Goal: Information Seeking & Learning: Check status

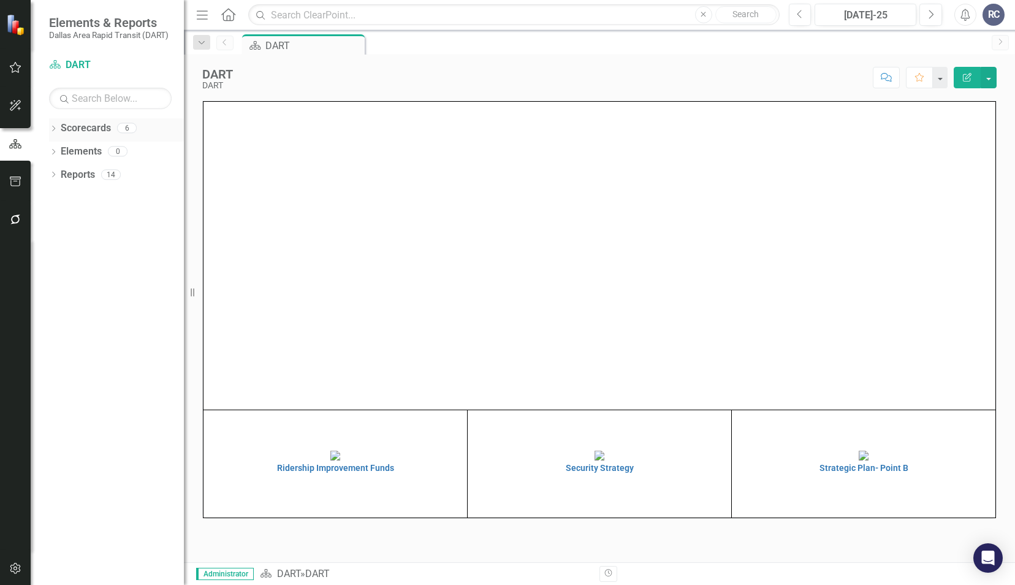
click at [56, 127] on icon "Dropdown" at bounding box center [53, 129] width 9 height 7
click at [58, 148] on icon "Dropdown" at bounding box center [59, 150] width 9 height 7
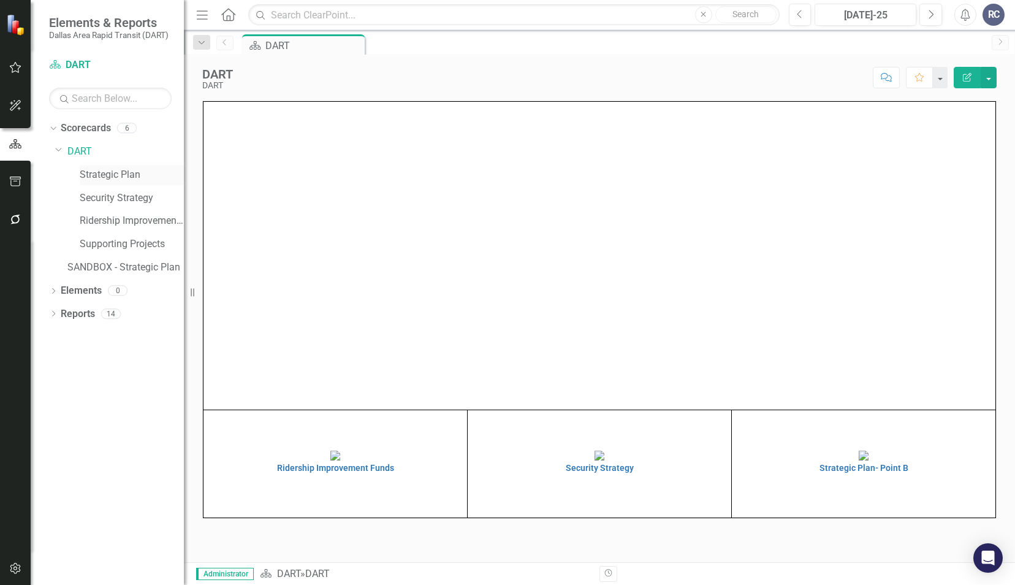
click at [96, 178] on link "Strategic Plan" at bounding box center [132, 175] width 104 height 14
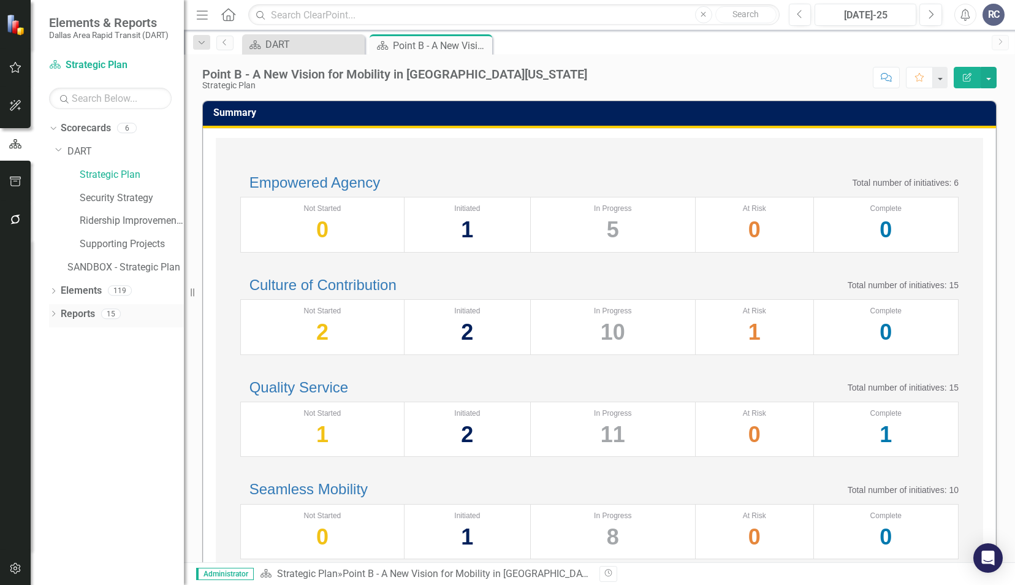
click at [53, 314] on icon "Dropdown" at bounding box center [53, 314] width 9 height 7
click at [61, 402] on icon "Dropdown" at bounding box center [59, 403] width 9 height 7
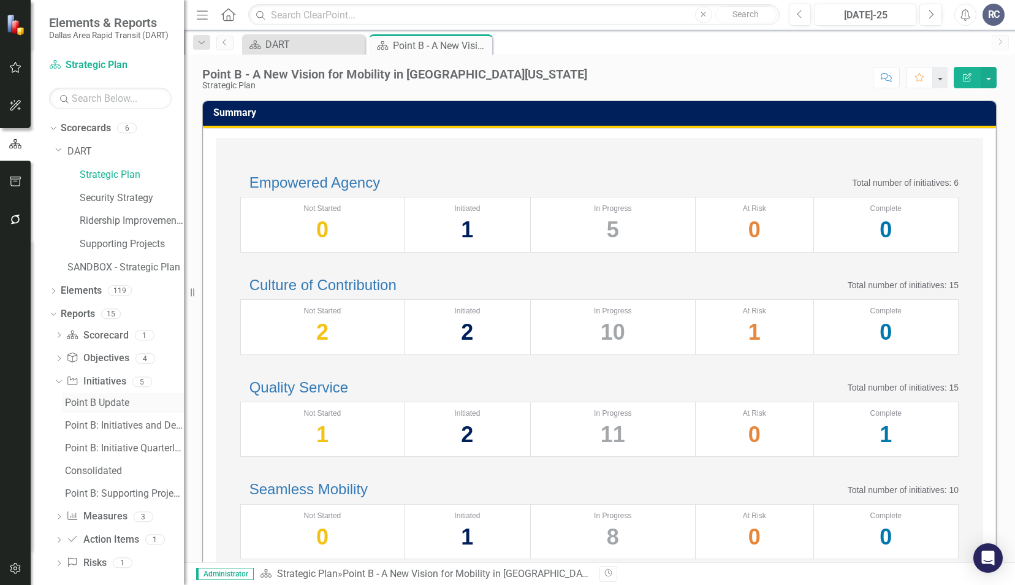
click at [85, 402] on div "Point B Update" at bounding box center [124, 402] width 119 height 11
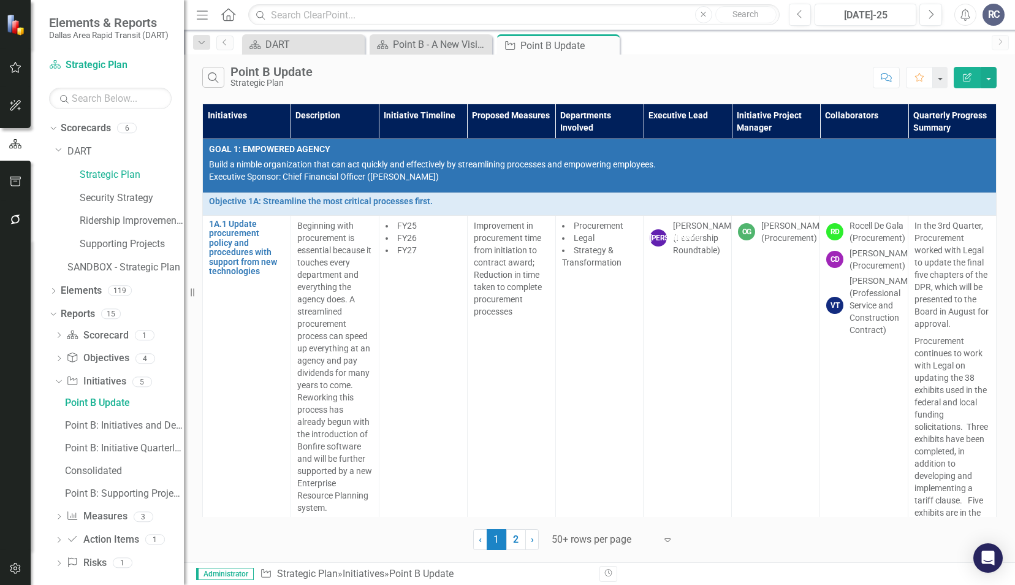
click at [710, 83] on div "Search Point B Update Strategic Plan" at bounding box center [534, 77] width 664 height 21
click at [740, 50] on div "Scorecard DART Close Scorecard Point B - A New Vision for Mobility in [GEOGRAPH…" at bounding box center [613, 44] width 746 height 20
click at [934, 13] on icon "Next" at bounding box center [930, 14] width 7 height 11
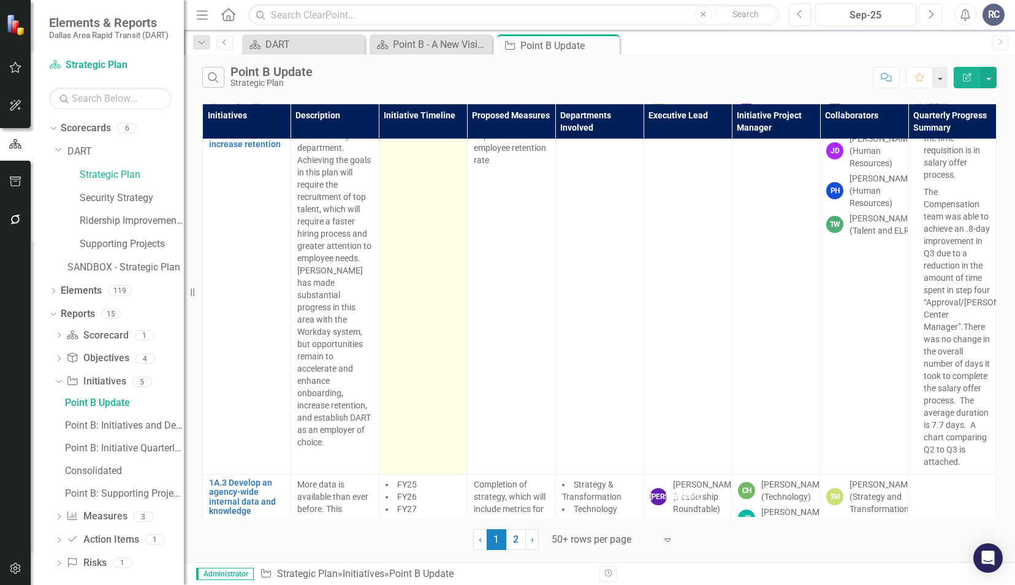
scroll to position [306, 0]
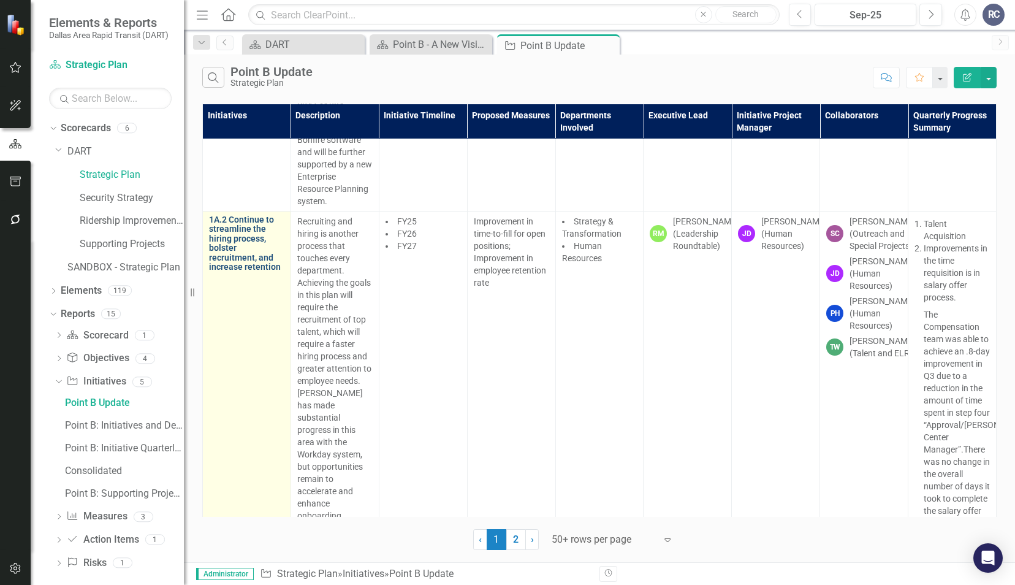
click at [226, 252] on link "1A.2 Continue to streamline the hiring process, bolster recruitment, and increa…" at bounding box center [246, 243] width 75 height 56
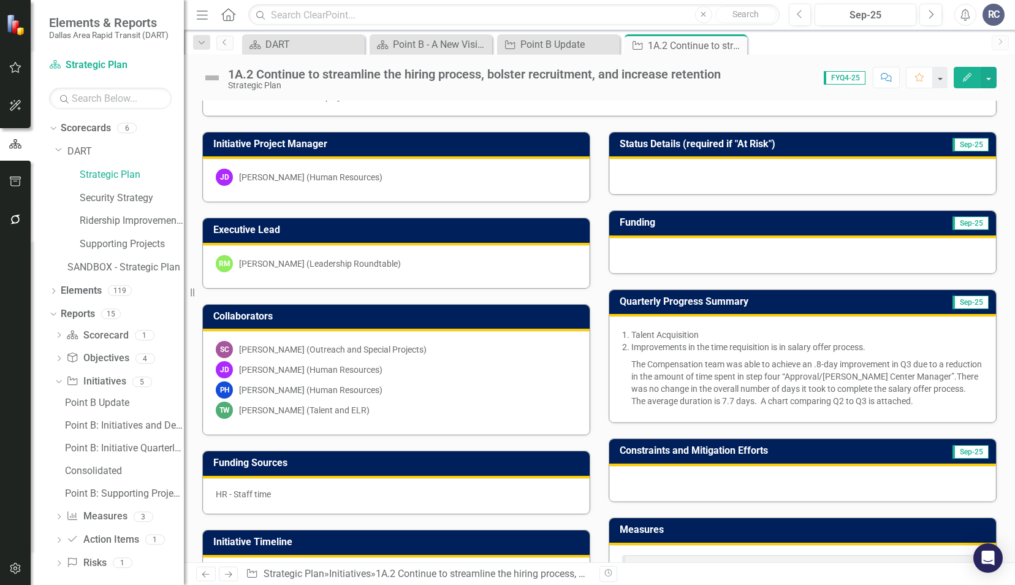
scroll to position [123, 0]
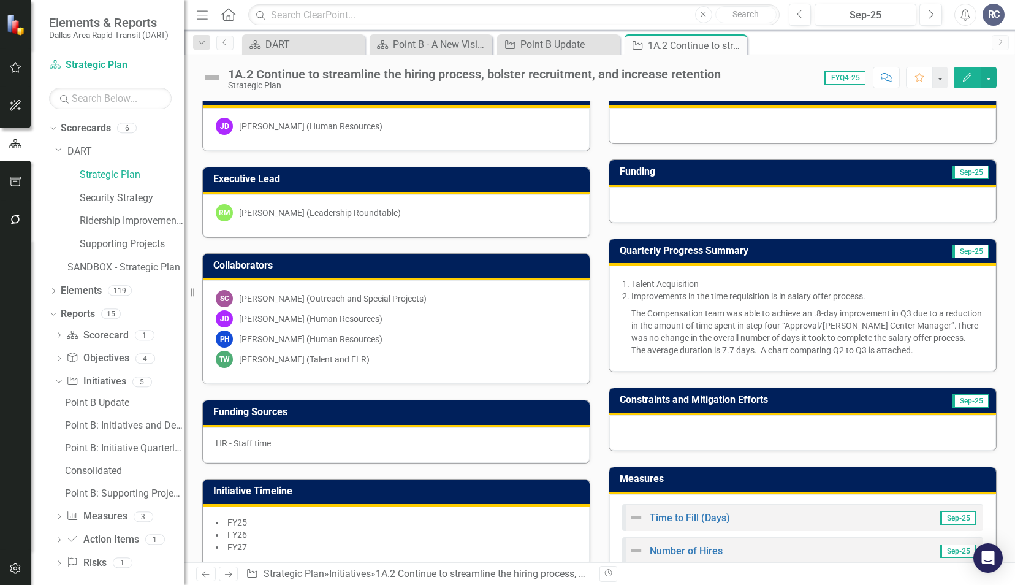
click at [728, 291] on span "Improvements in the time requisition is in salary offer process." at bounding box center [748, 296] width 234 height 10
click at [729, 291] on span "Improvements in the time requisition is in salary offer process." at bounding box center [748, 296] width 234 height 10
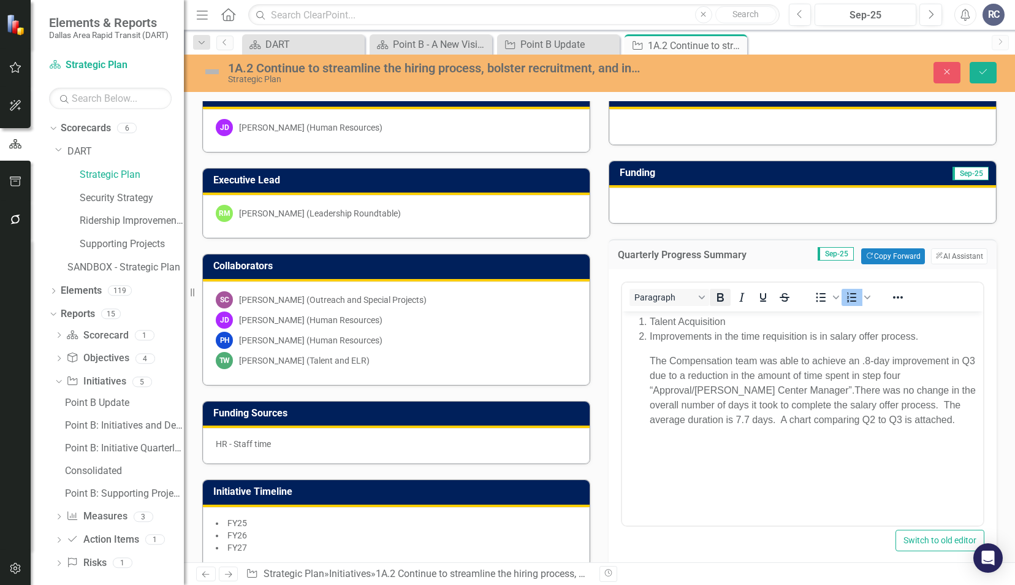
scroll to position [0, 0]
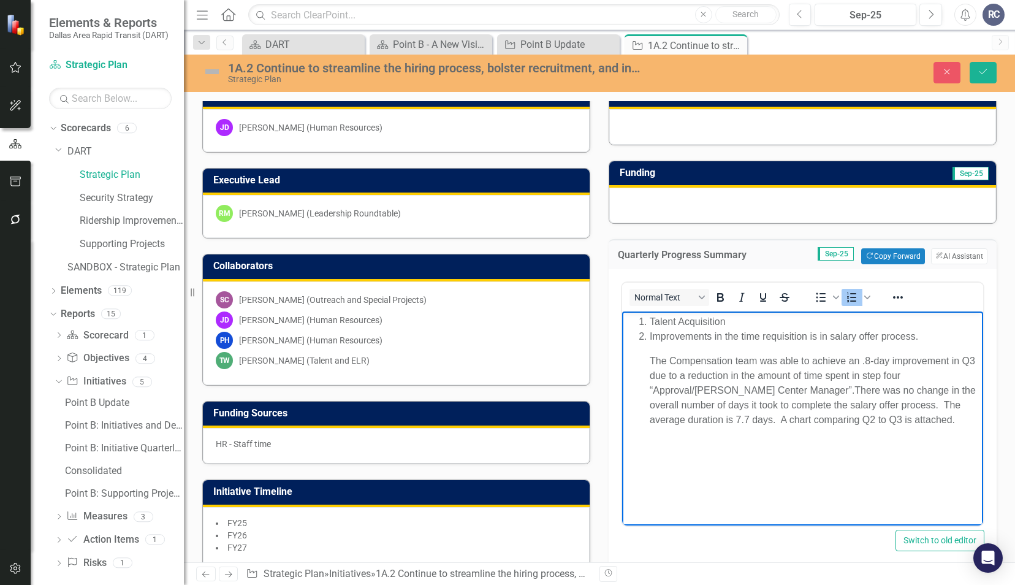
drag, startPoint x: 910, startPoint y: 344, endPoint x: 714, endPoint y: 333, distance: 196.4
click at [714, 333] on li "Improvements in the time requisition is in salary offer process. The Compensati…" at bounding box center [815, 378] width 330 height 98
click at [704, 346] on li "Improvements in the time requisition is in salary offer process. The Compensati…" at bounding box center [815, 378] width 330 height 98
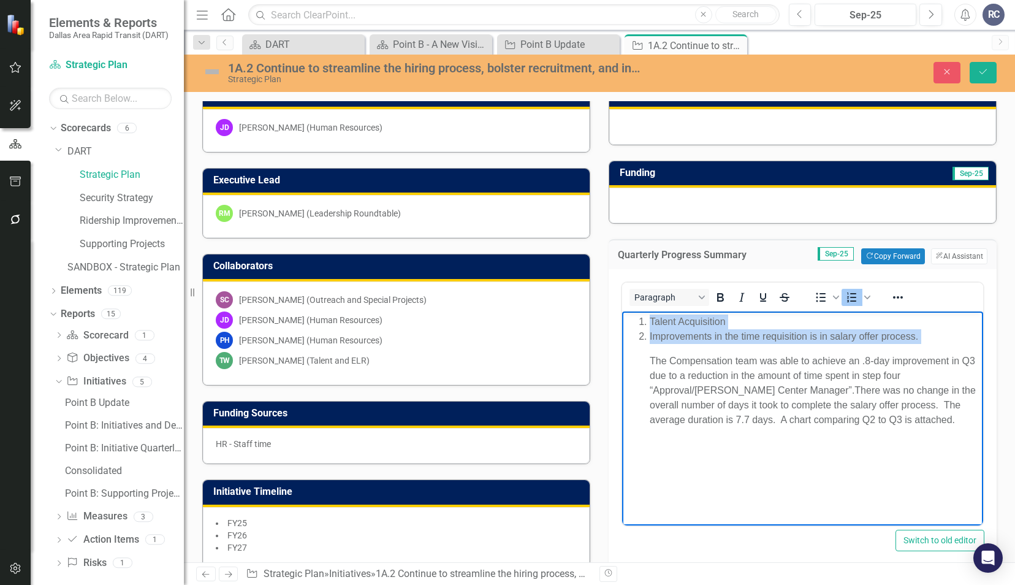
drag, startPoint x: 645, startPoint y: 357, endPoint x: 1235, endPoint y: 607, distance: 641.1
click at [622, 311] on html "Talent Acquisition Improvements in the time requisition is in salary offer proc…" at bounding box center [802, 403] width 361 height 184
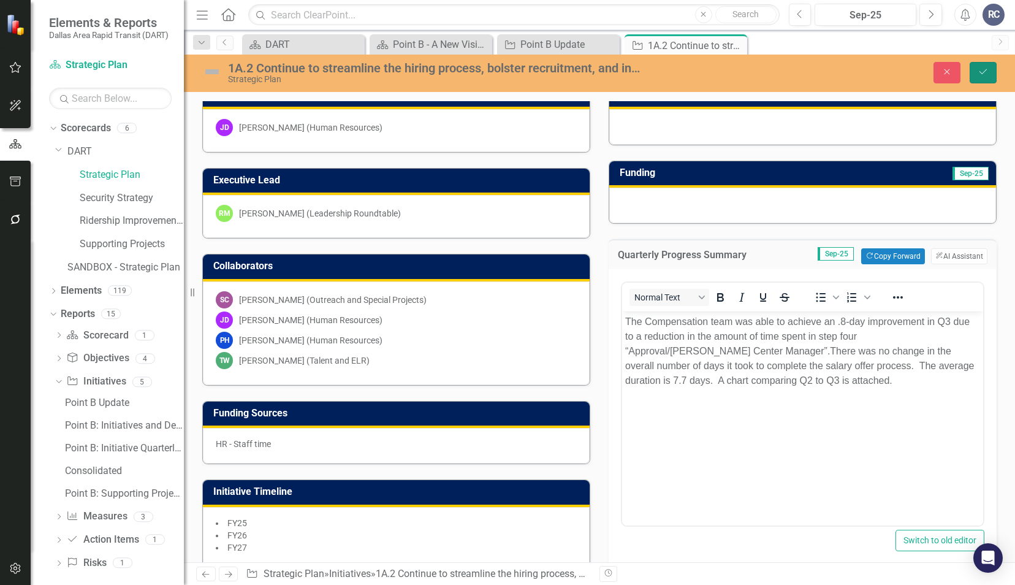
click at [983, 70] on icon "Save" at bounding box center [983, 71] width 11 height 9
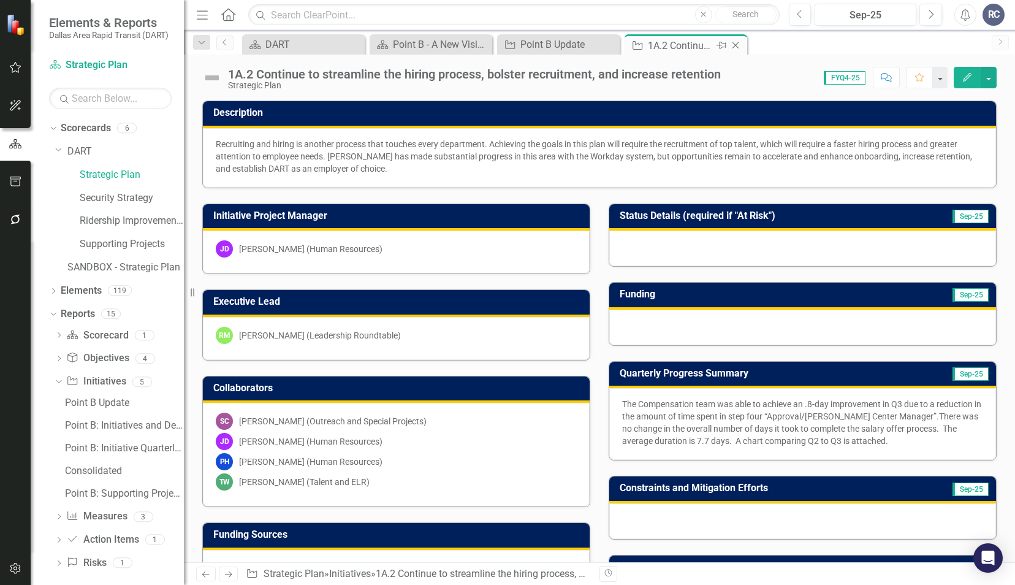
click at [734, 45] on icon "Close" at bounding box center [735, 45] width 12 height 10
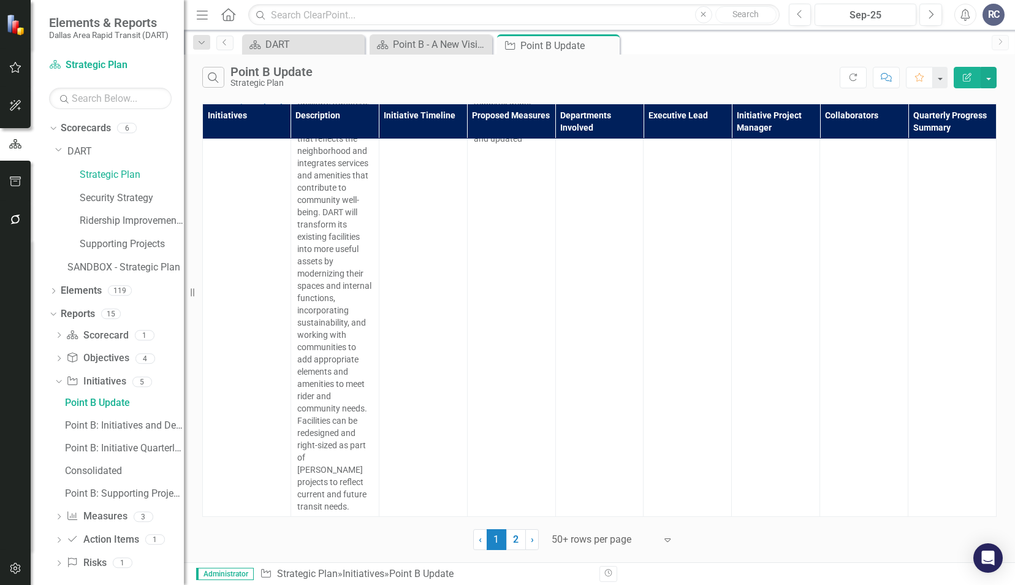
scroll to position [17920, 0]
click at [509, 542] on link "2" at bounding box center [516, 539] width 20 height 21
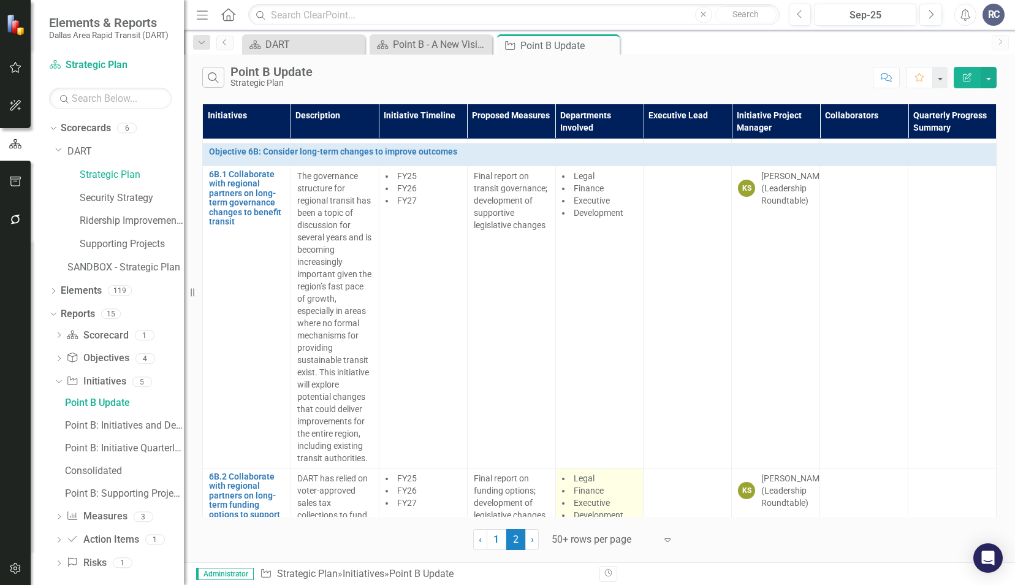
scroll to position [1423, 0]
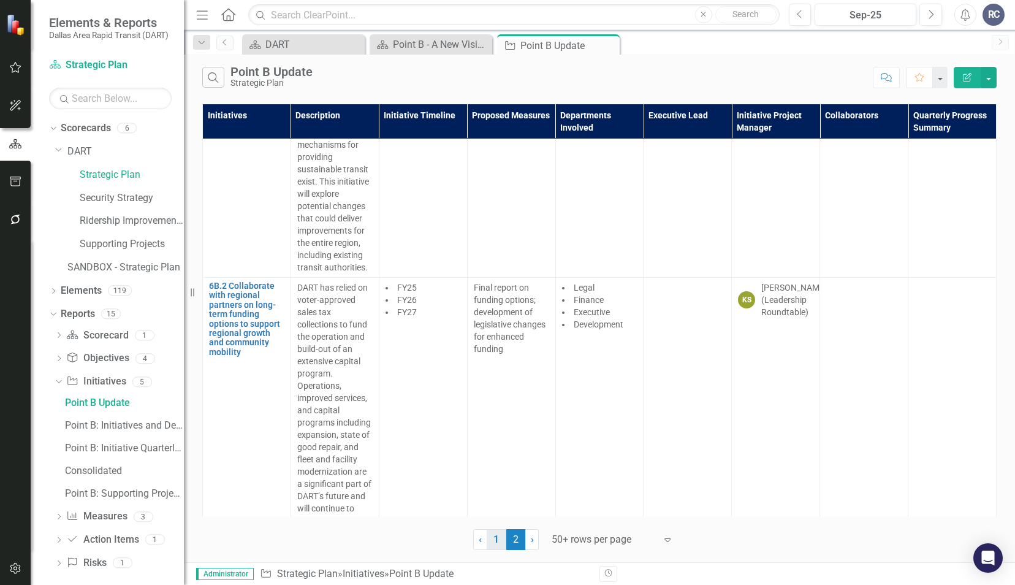
click at [494, 546] on link "1" at bounding box center [497, 539] width 20 height 21
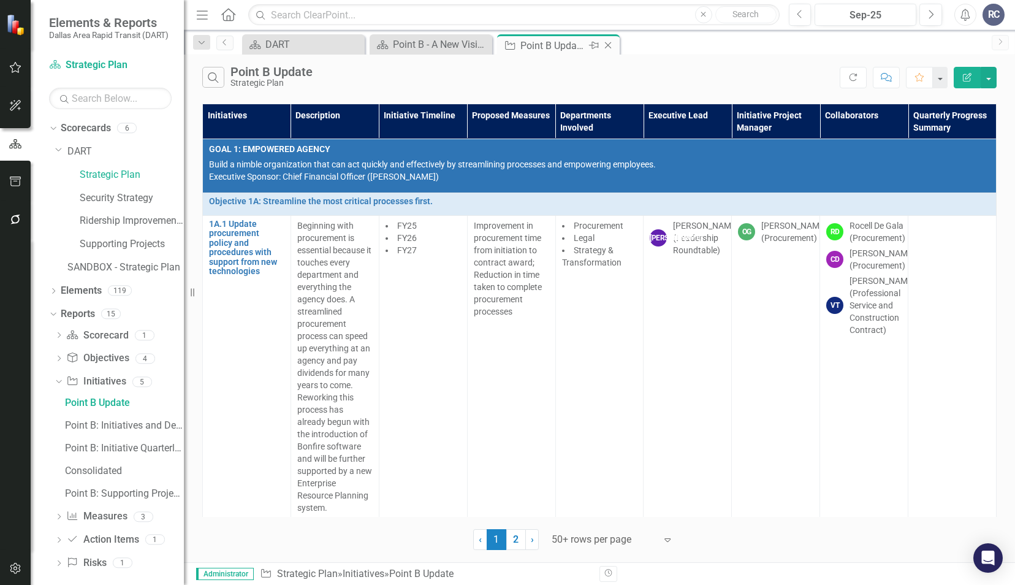
click at [611, 45] on icon "Close" at bounding box center [608, 45] width 12 height 10
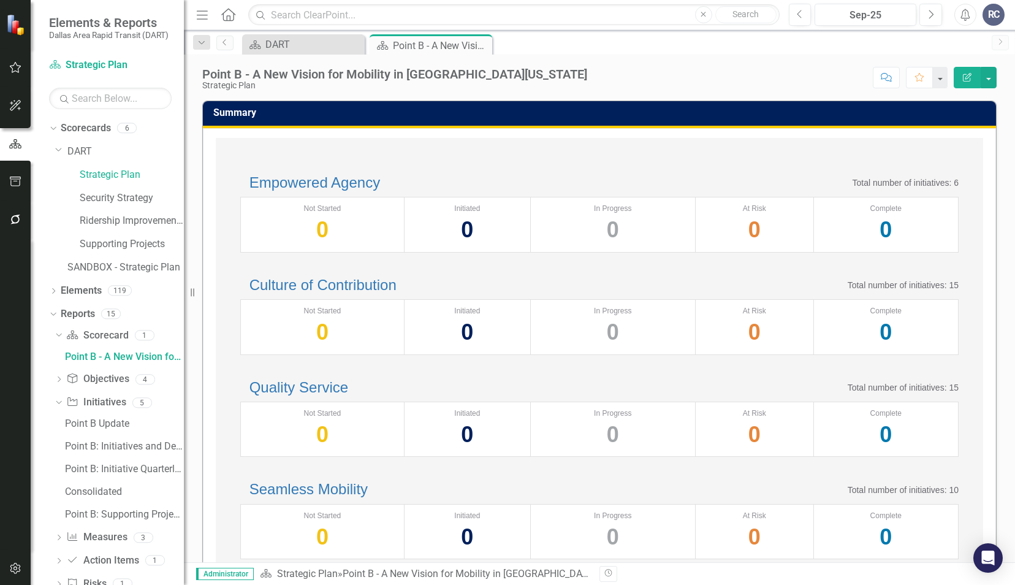
click at [512, 63] on div "Point B - A New Vision for Mobility in [GEOGRAPHIC_DATA][US_STATE] Strategic Pl…" at bounding box center [599, 73] width 831 height 37
click at [593, 77] on div "Score: N/A Sep-25 Completed Comment Favorite Edit Report" at bounding box center [794, 77] width 403 height 21
click at [629, 143] on div "Empowered Agency Total number of initiatives: 6 Not Started 0 Initiated 0 In Pr…" at bounding box center [599, 469] width 767 height 663
click at [837, 141] on div "Empowered Agency Total number of initiatives: 6 Not Started 0 Initiated 0 In Pr…" at bounding box center [599, 469] width 767 height 663
click at [240, 153] on div "Empowered Agency Total number of initiatives: 6 Not Started 0 Initiated 0 In Pr…" at bounding box center [599, 469] width 767 height 663
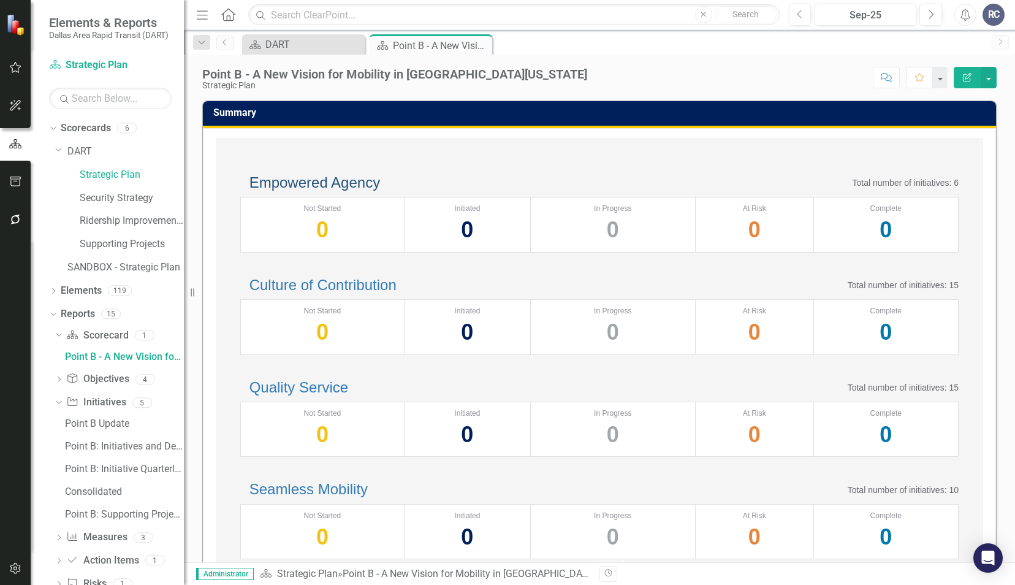
click at [345, 191] on link "Empowered Agency" at bounding box center [314, 182] width 131 height 17
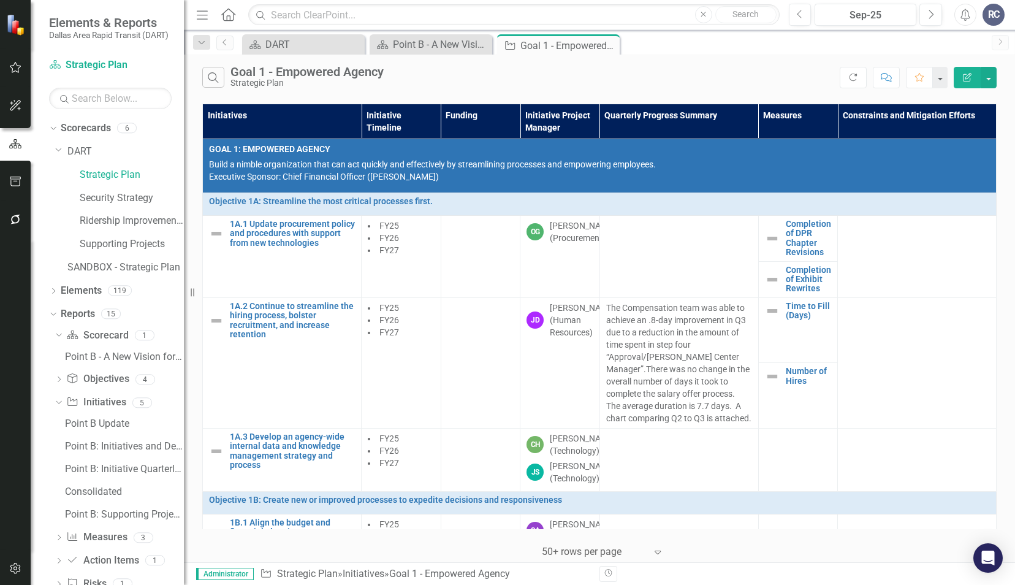
click at [397, 86] on div "Search Goal 1 - Empowered Agency Strategic Plan" at bounding box center [520, 77] width 637 height 21
click at [397, 83] on div "Search Goal 1 - Empowered Agency Strategic Plan" at bounding box center [520, 77] width 637 height 21
click at [110, 427] on div "Point B Update" at bounding box center [124, 423] width 119 height 11
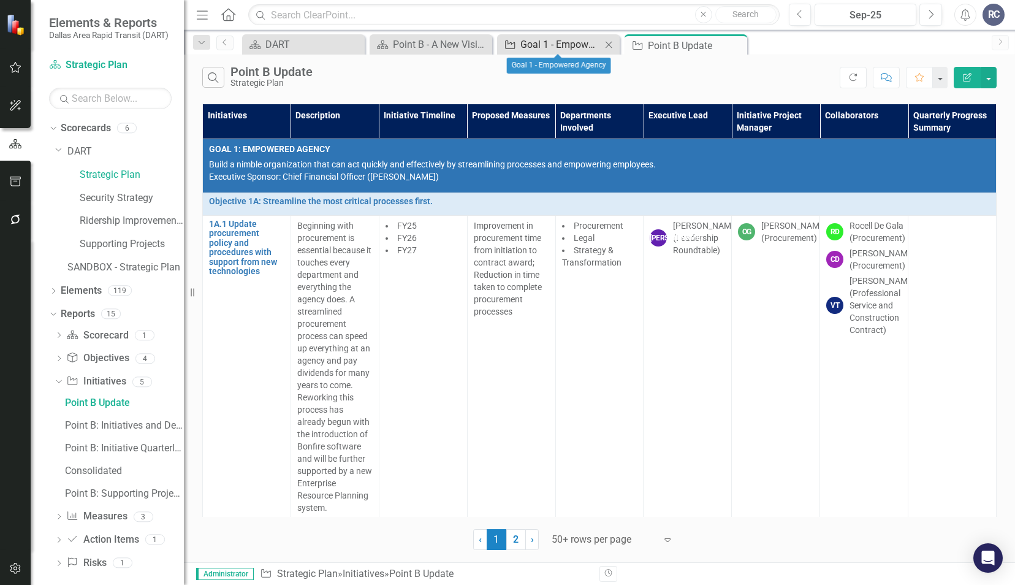
click at [519, 49] on link "Initiative Goal 1 - Empowered Agency" at bounding box center [550, 44] width 101 height 15
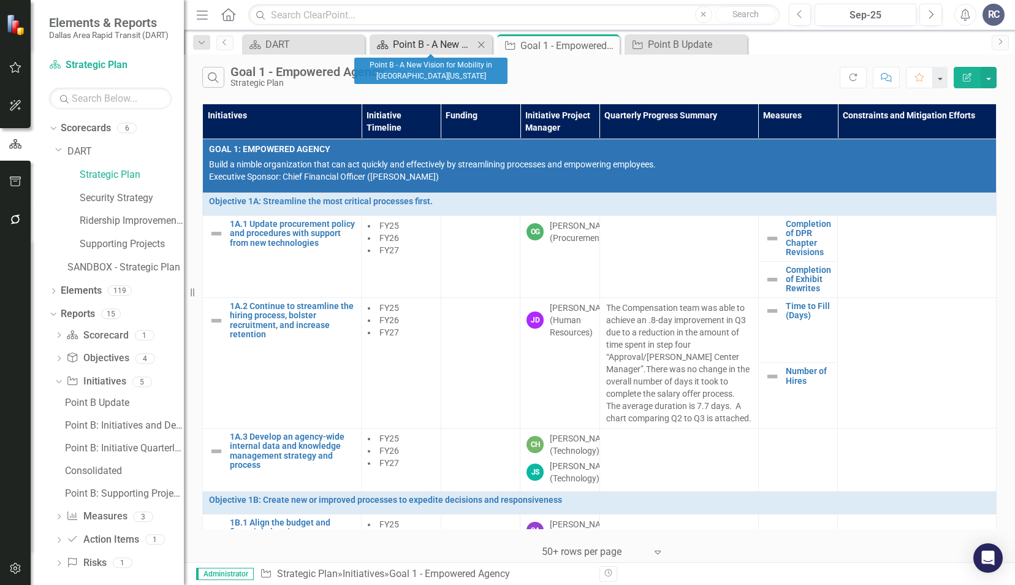
click at [431, 50] on div "Point B - A New Vision for Mobility in [GEOGRAPHIC_DATA][US_STATE]" at bounding box center [433, 44] width 81 height 15
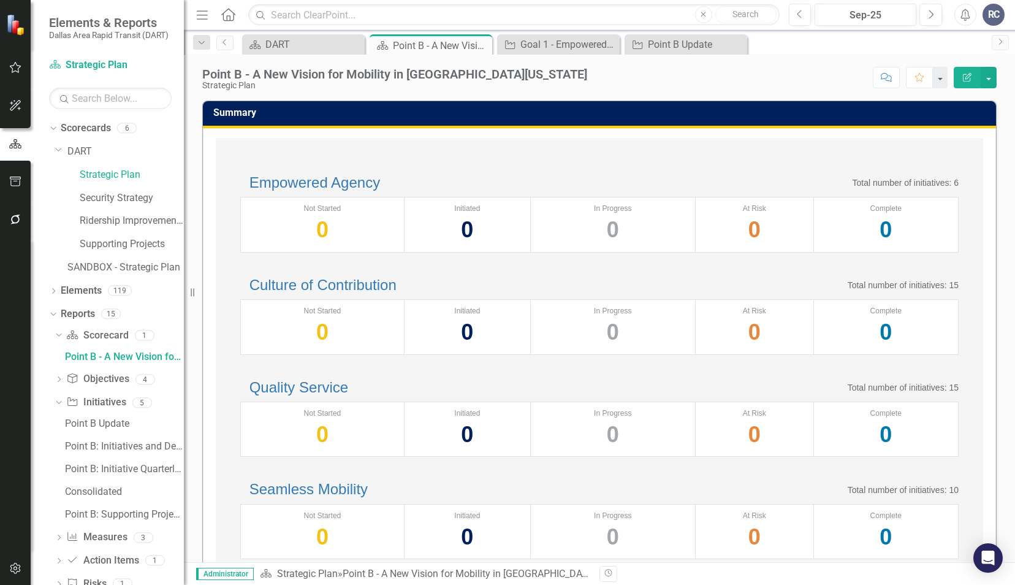
click at [579, 180] on div "Empowered Agency Total number of initiatives: 6" at bounding box center [599, 183] width 718 height 16
click at [717, 135] on div "Empowered Agency Total number of initiatives: 6 Not Started 0 Initiated 0 In Pr…" at bounding box center [599, 471] width 793 height 686
